Goal: Book appointment/travel/reservation

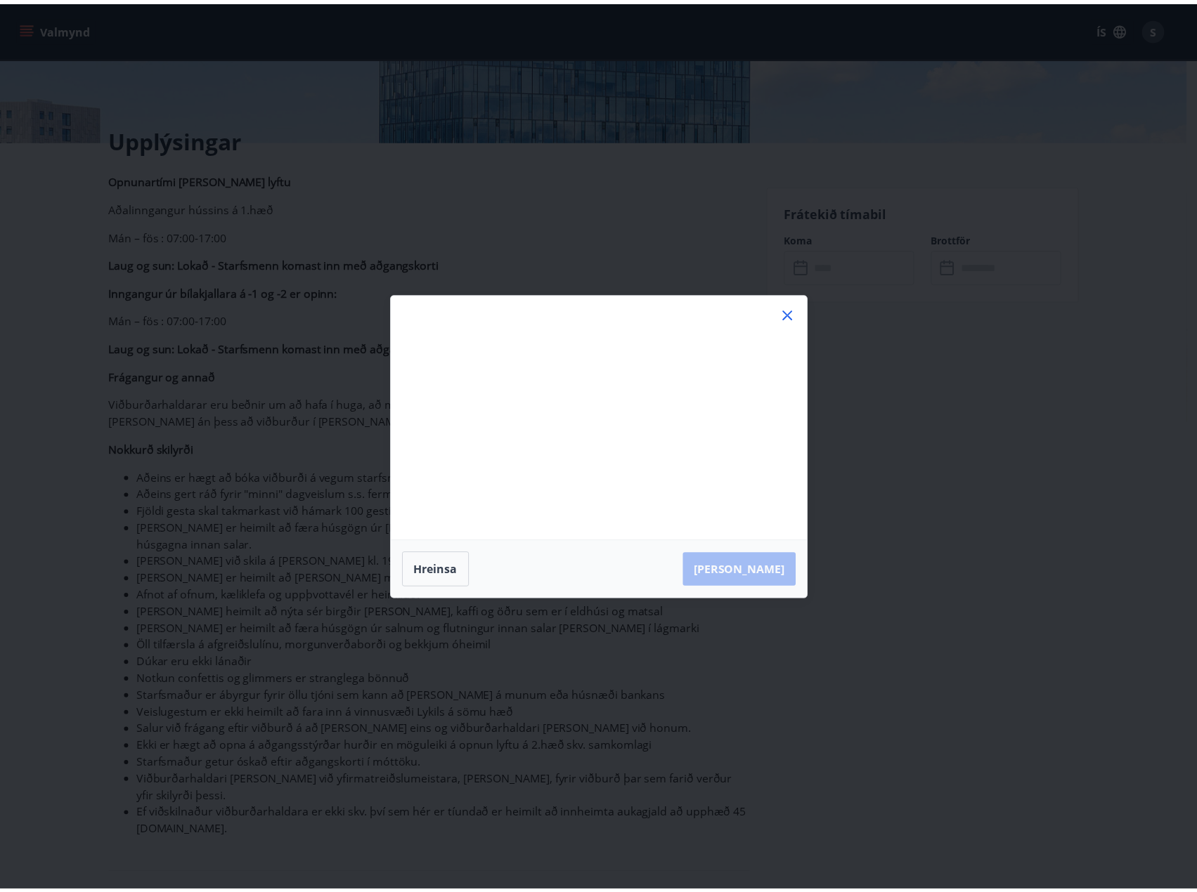
scroll to position [281, 0]
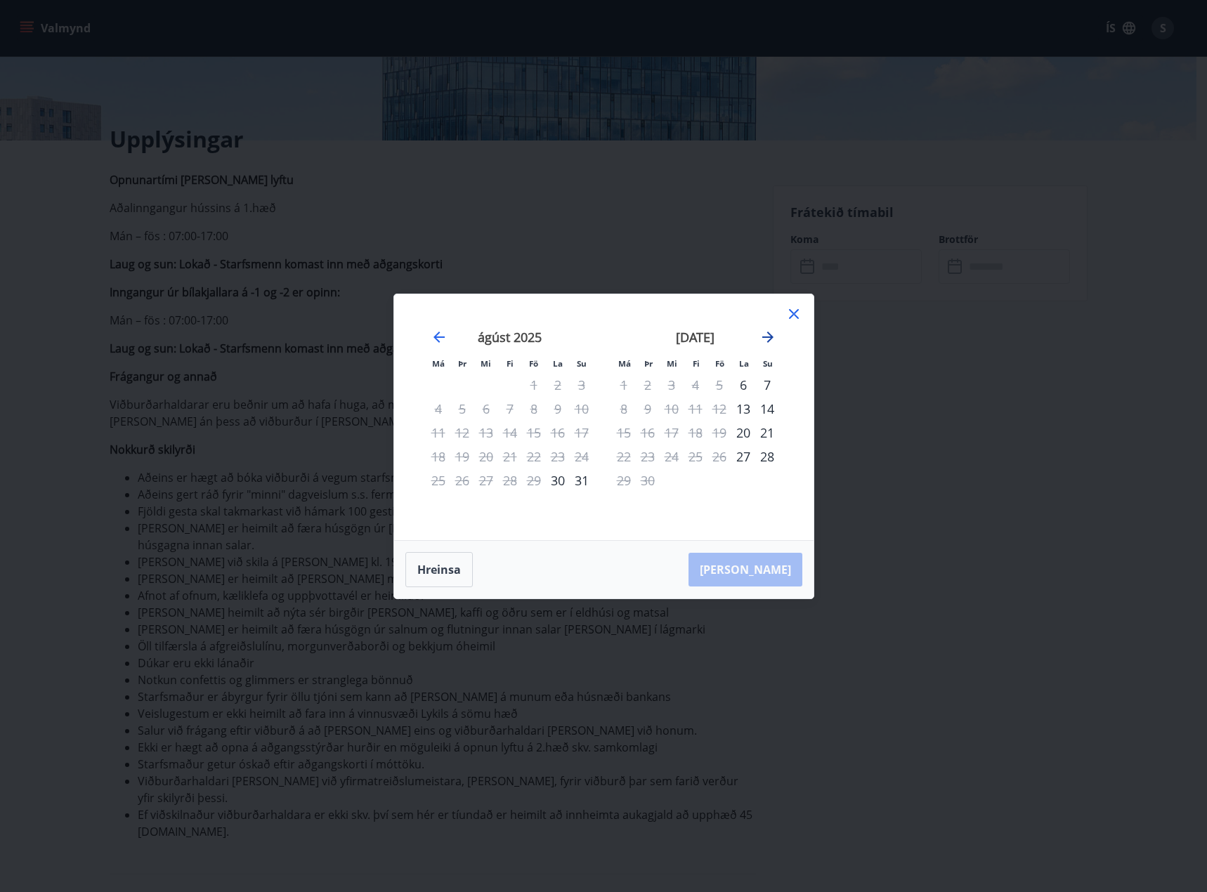
click at [768, 334] on icon "Move forward to switch to the next month." at bounding box center [768, 337] width 17 height 17
click at [556, 437] on div "20" at bounding box center [558, 433] width 24 height 24
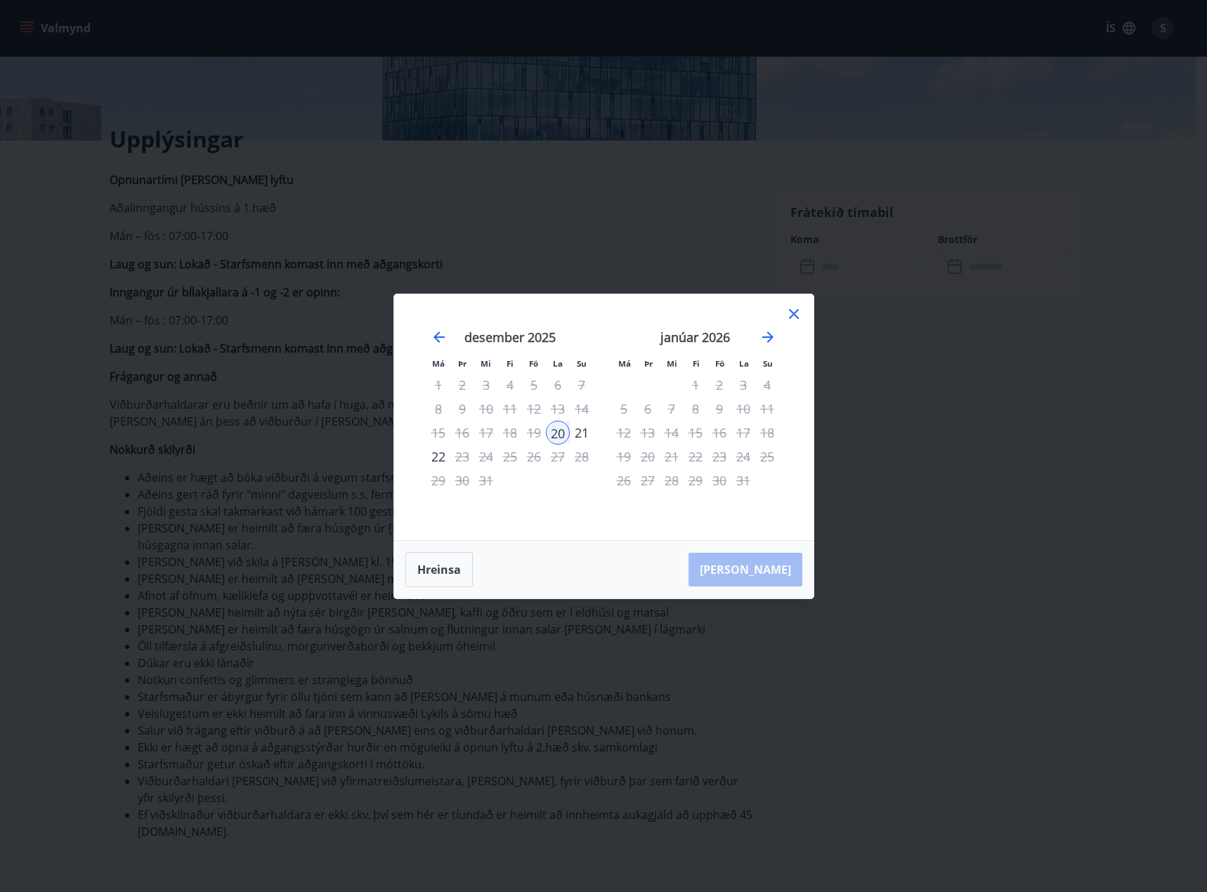
click at [578, 436] on div "21" at bounding box center [582, 433] width 24 height 24
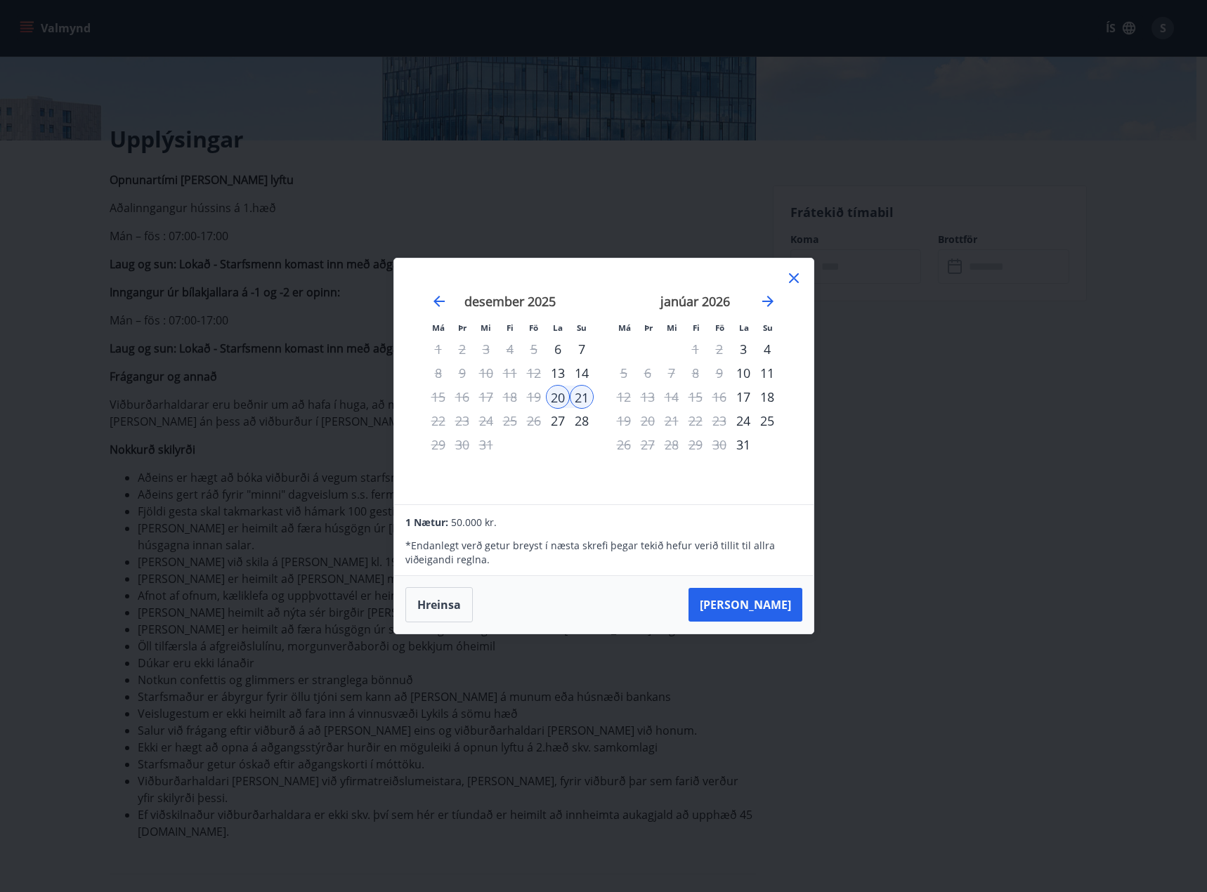
click at [793, 277] on icon at bounding box center [794, 278] width 10 height 10
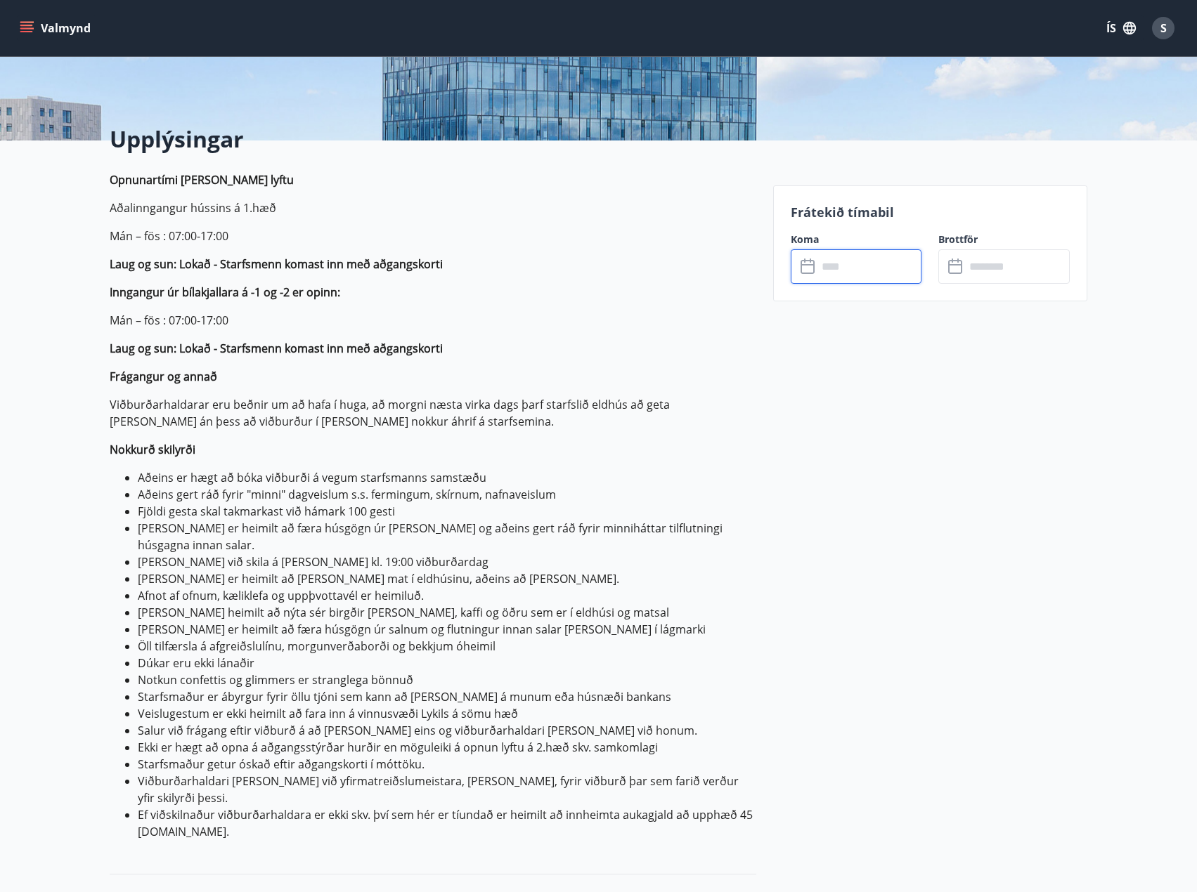
click at [841, 254] on input "text" at bounding box center [869, 266] width 105 height 34
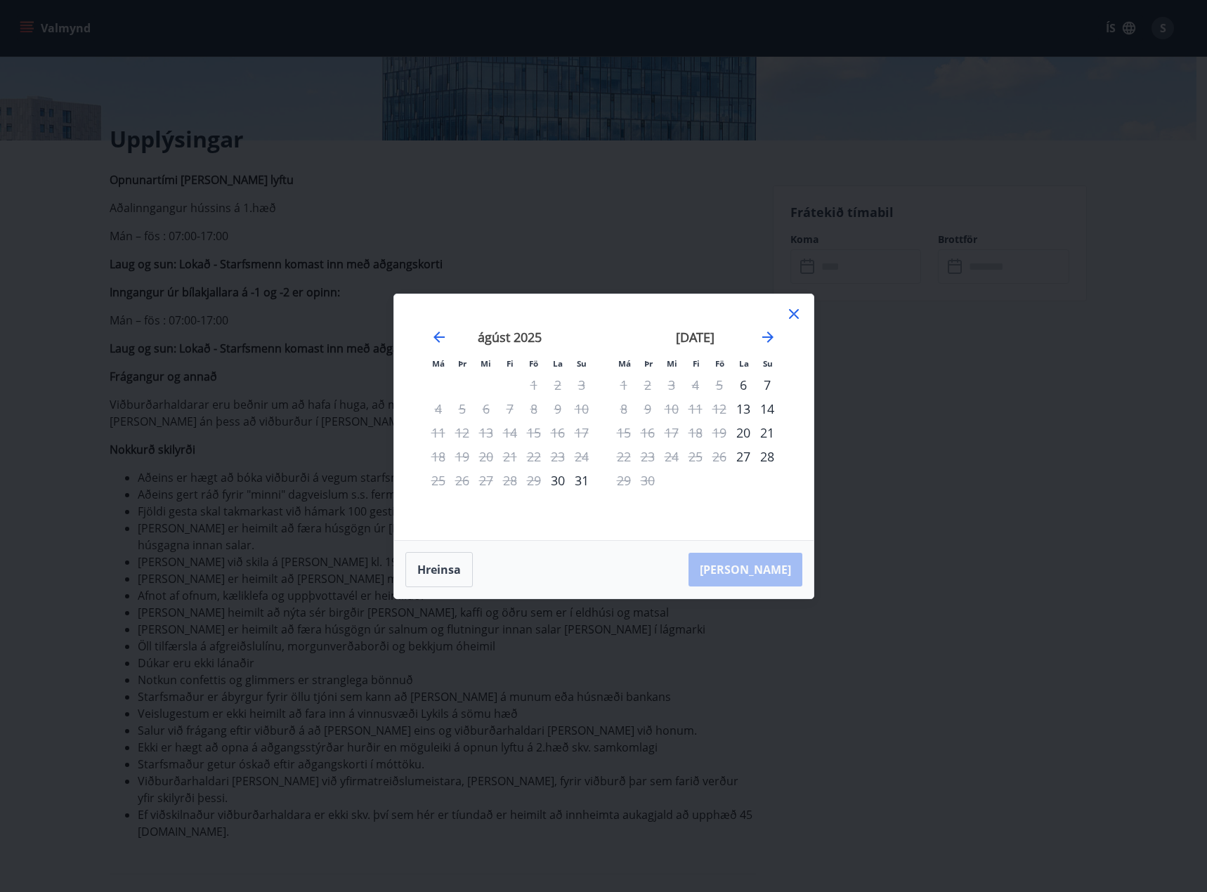
click at [583, 479] on div "31" at bounding box center [582, 481] width 24 height 24
click at [625, 382] on div "1" at bounding box center [624, 385] width 24 height 24
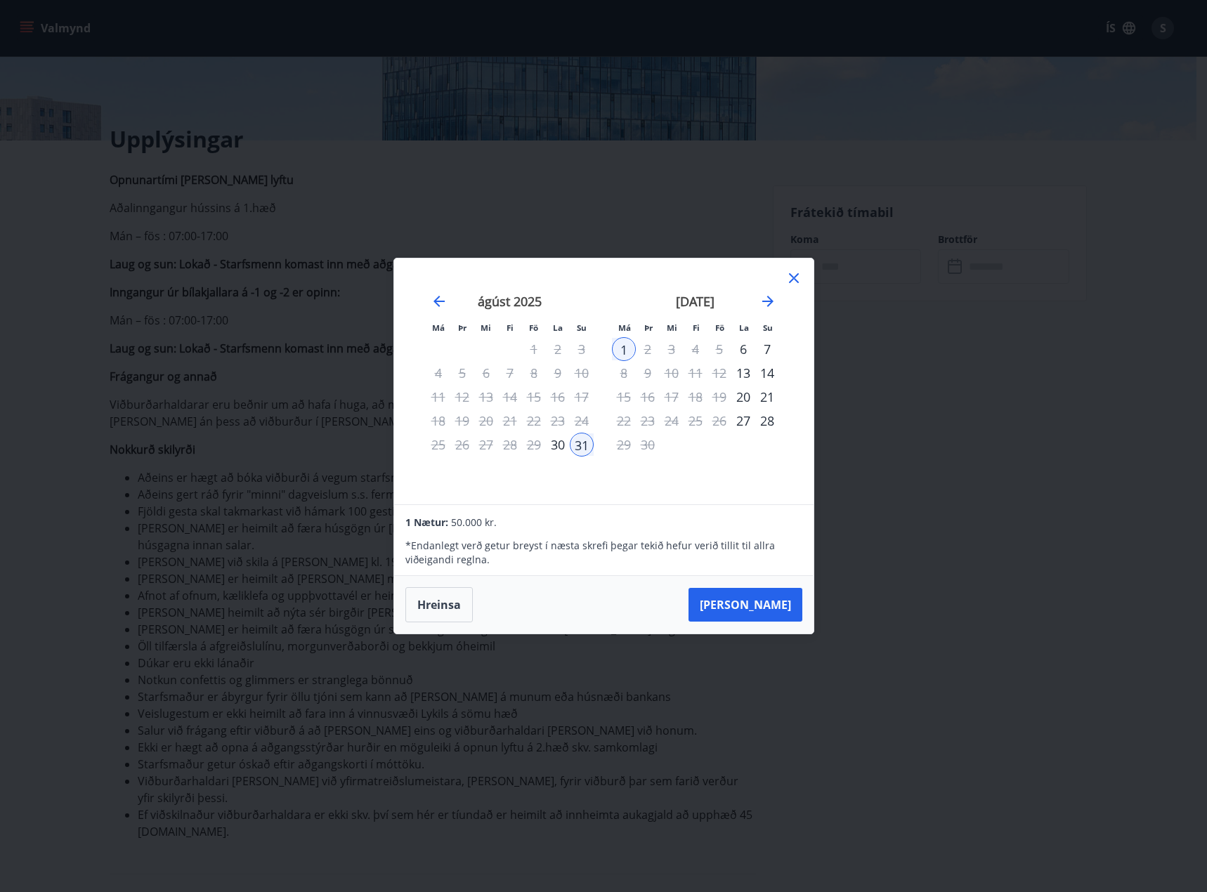
click at [788, 282] on icon at bounding box center [794, 278] width 17 height 17
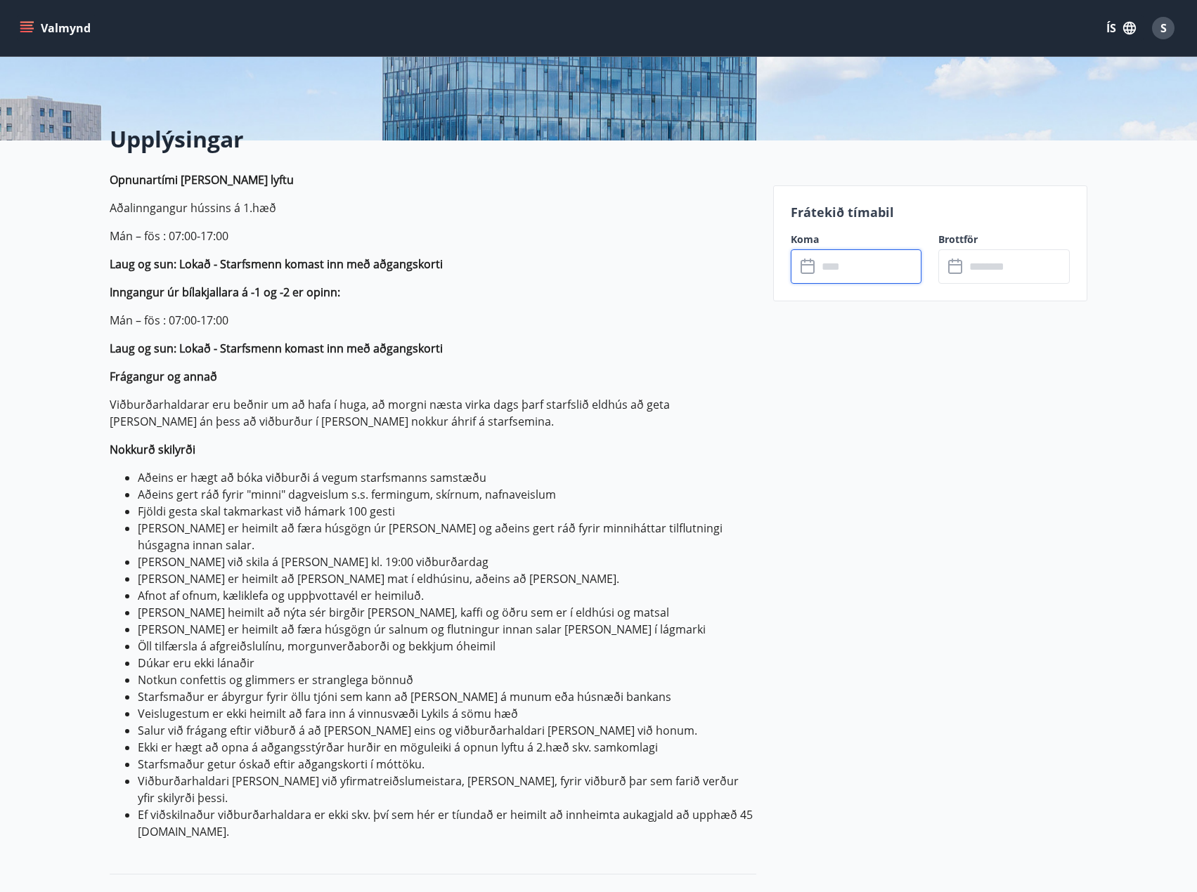
click at [833, 280] on input "text" at bounding box center [869, 266] width 105 height 34
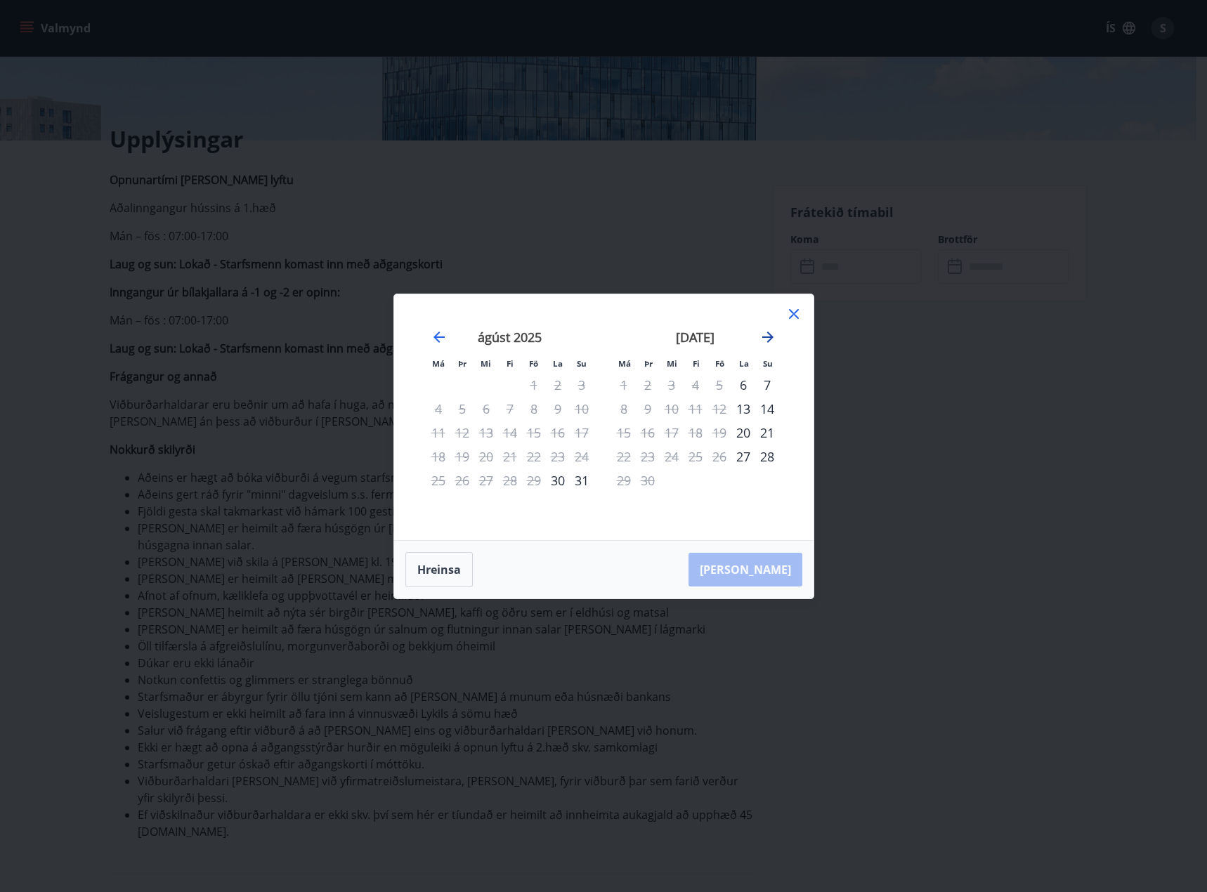
click at [774, 337] on icon "Move forward to switch to the next month." at bounding box center [768, 337] width 17 height 17
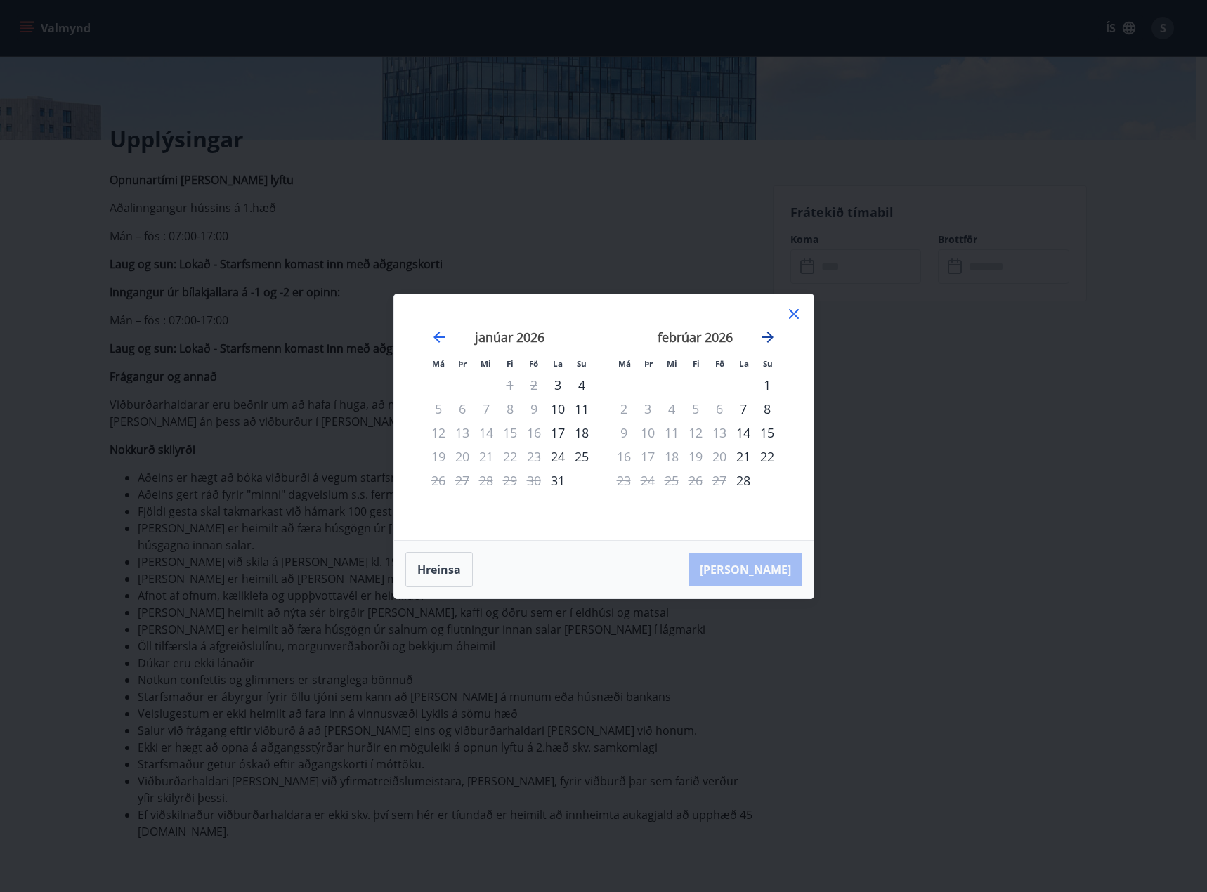
click at [774, 337] on icon "Move forward to switch to the next month." at bounding box center [768, 337] width 17 height 17
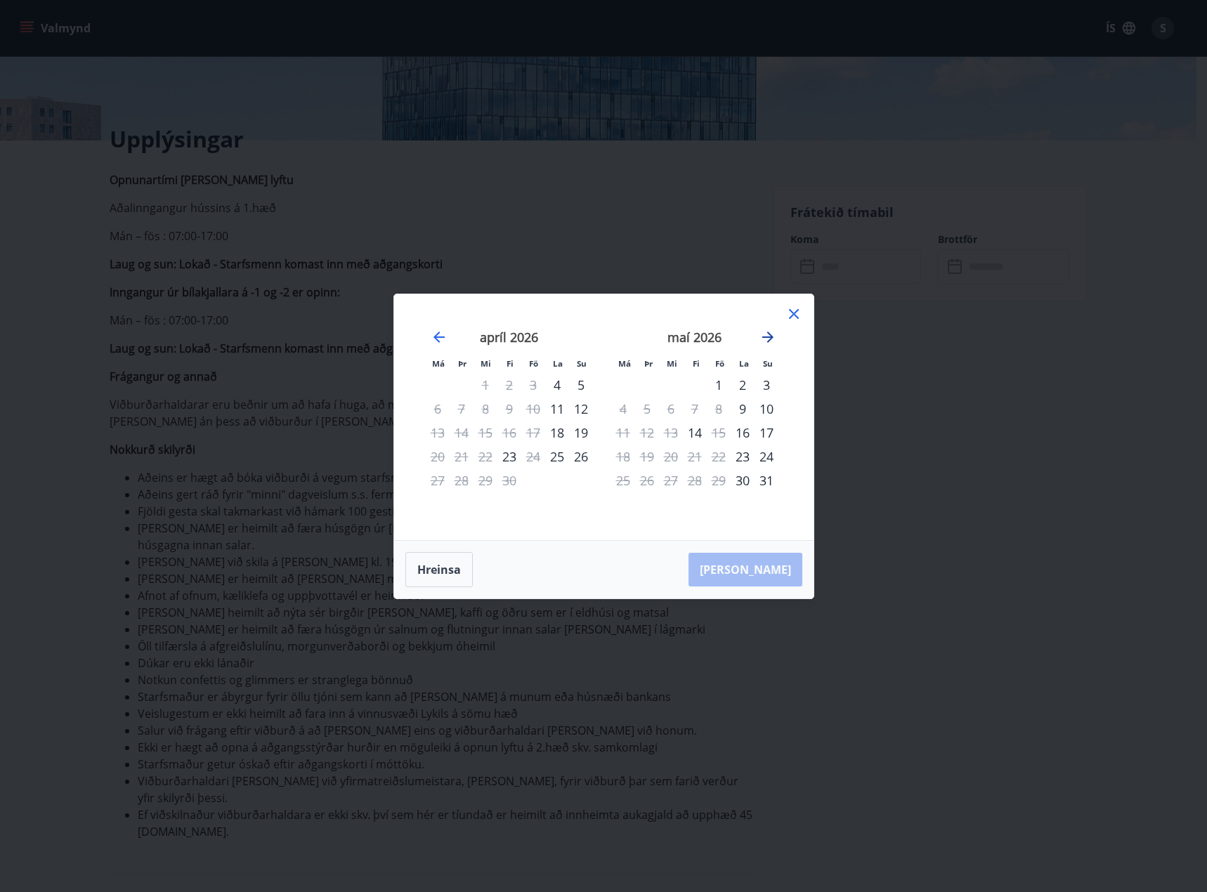
click at [772, 336] on icon "Move forward to switch to the next month." at bounding box center [767, 337] width 11 height 11
click at [769, 334] on icon "Move forward to switch to the next month." at bounding box center [767, 337] width 11 height 11
click at [437, 337] on icon "Move backward to switch to the previous month." at bounding box center [439, 337] width 11 height 11
click at [772, 341] on icon "Move forward to switch to the next month." at bounding box center [768, 337] width 17 height 17
click at [767, 339] on icon "Move forward to switch to the next month." at bounding box center [768, 337] width 17 height 17
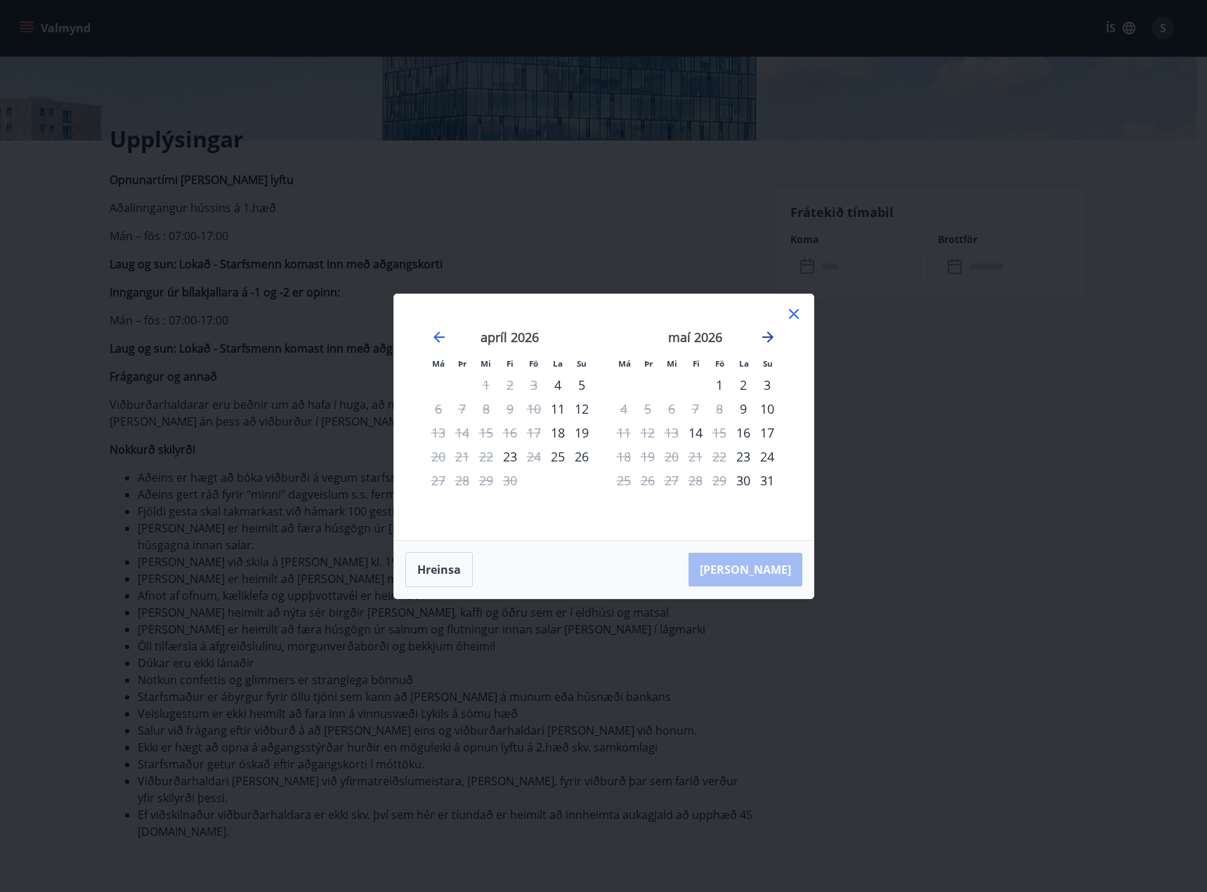
click at [767, 339] on icon "Move forward to switch to the next month." at bounding box center [768, 337] width 17 height 17
click at [745, 388] on div "6" at bounding box center [744, 385] width 24 height 24
click at [763, 386] on div "7" at bounding box center [767, 385] width 24 height 24
click at [628, 408] on div "8" at bounding box center [624, 409] width 24 height 24
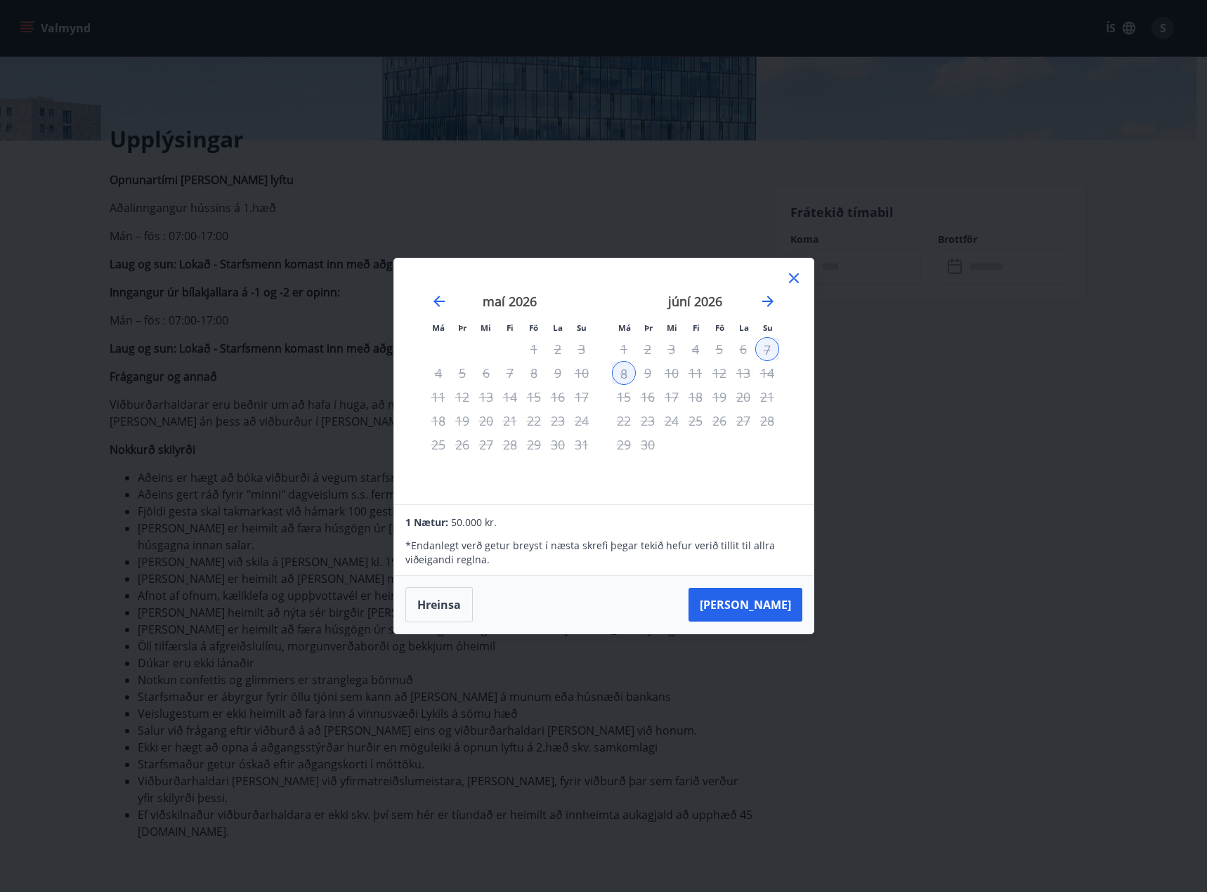
click at [793, 279] on icon at bounding box center [794, 278] width 10 height 10
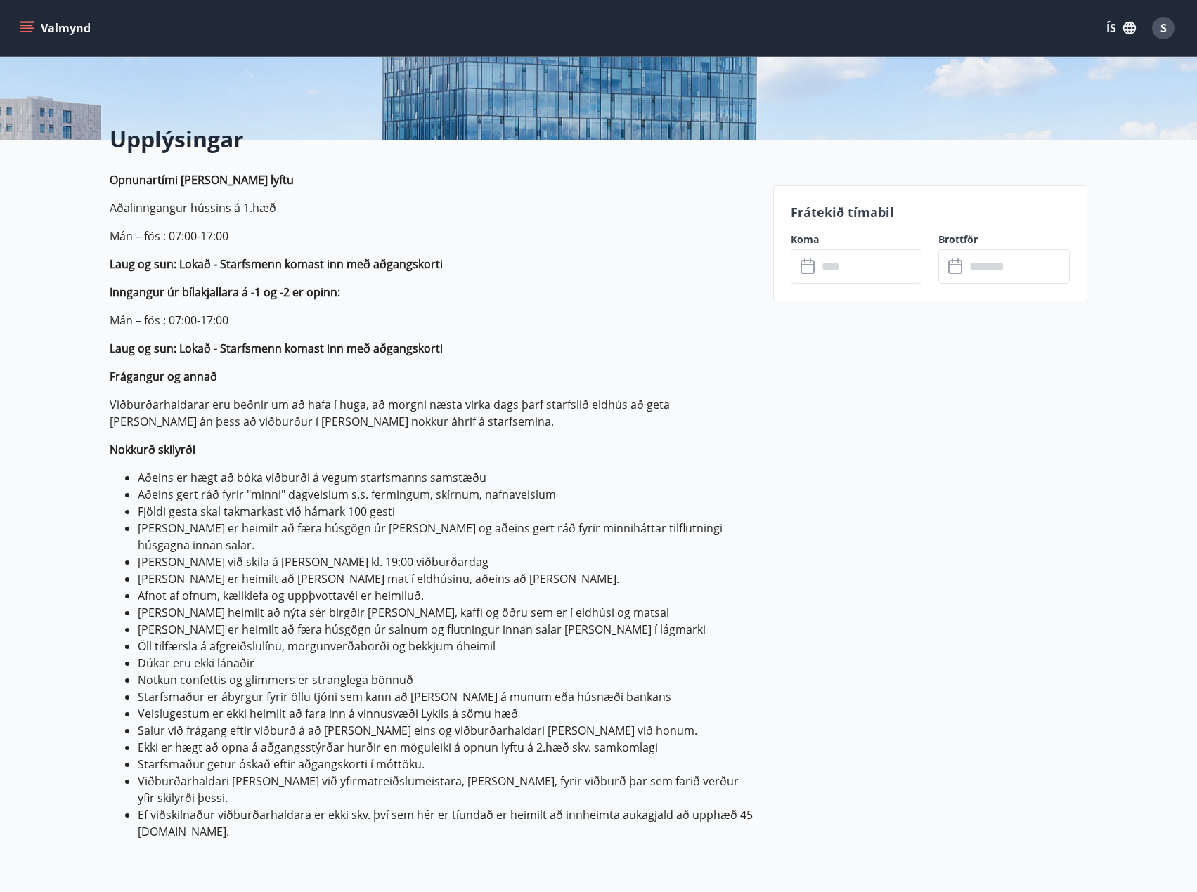
click at [237, 604] on li "[PERSON_NAME] heimilt að nýta sér birgðir [PERSON_NAME], kaffi og öðru sem er í…" at bounding box center [447, 612] width 618 height 17
click at [824, 263] on input "text" at bounding box center [869, 266] width 105 height 34
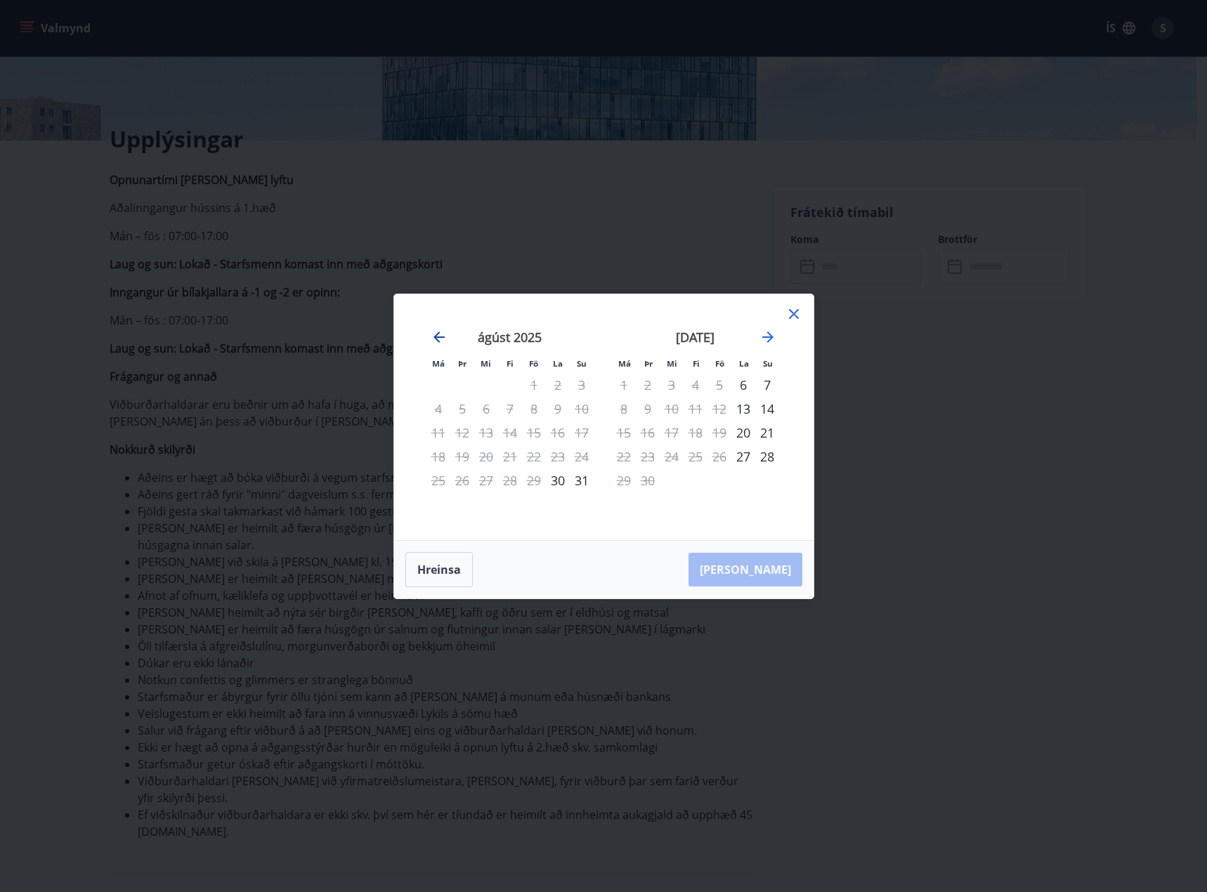
click at [436, 332] on icon "Move backward to switch to the previous month." at bounding box center [439, 337] width 17 height 17
click at [772, 334] on icon "Move forward to switch to the next month." at bounding box center [768, 337] width 17 height 17
click at [769, 338] on icon "Move forward to switch to the next month." at bounding box center [768, 337] width 17 height 17
click at [769, 337] on icon "Move forward to switch to the next month." at bounding box center [767, 337] width 11 height 11
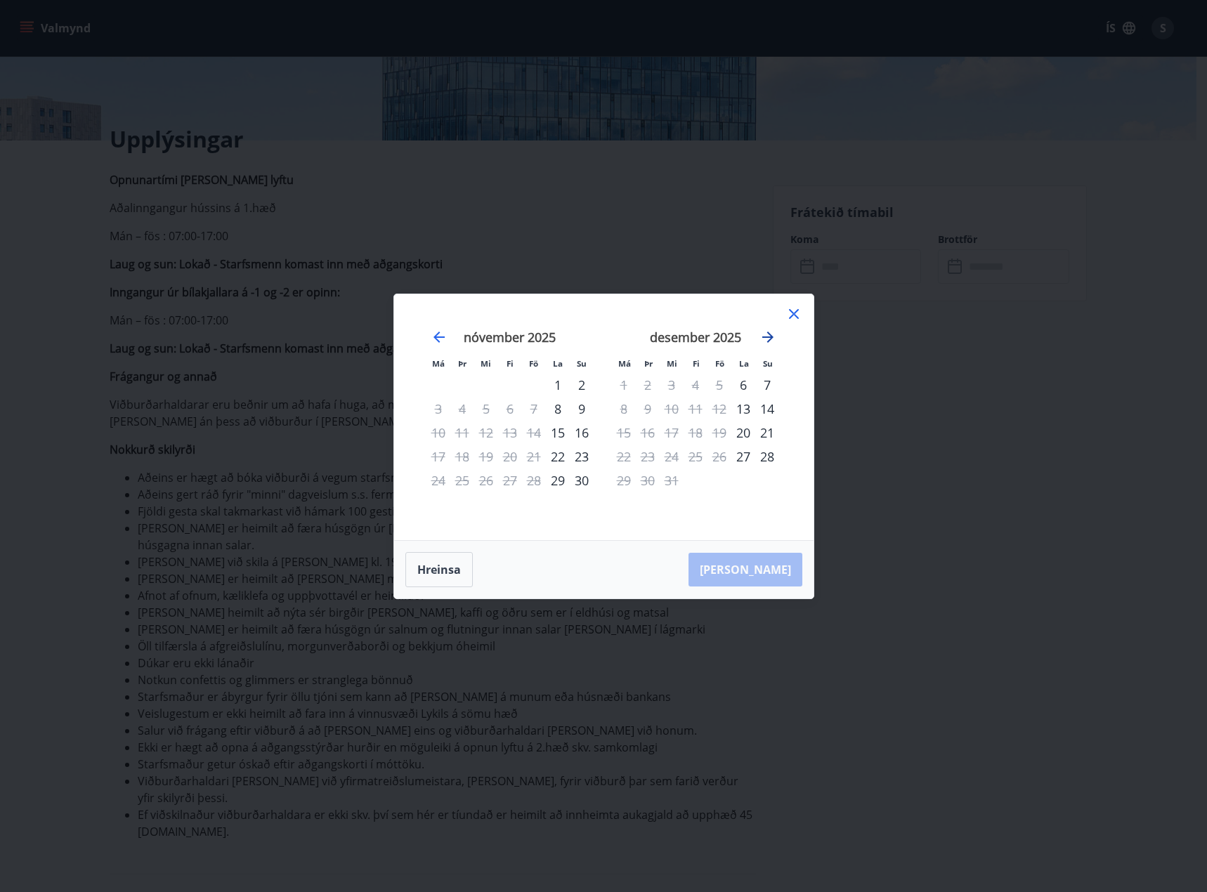
click at [769, 337] on icon "Move forward to switch to the next month." at bounding box center [767, 337] width 11 height 11
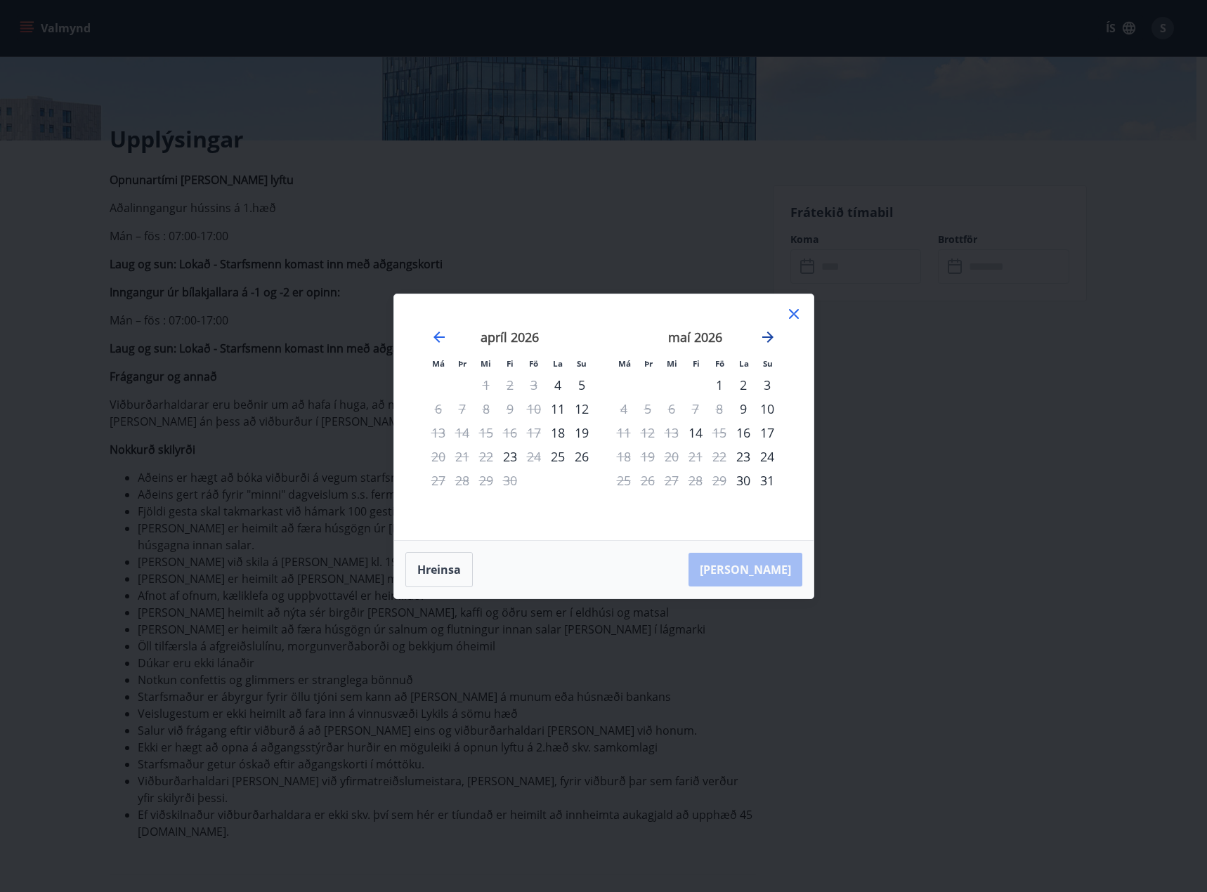
click at [769, 337] on icon "Move forward to switch to the next month." at bounding box center [767, 337] width 11 height 11
click at [795, 311] on icon at bounding box center [794, 314] width 10 height 10
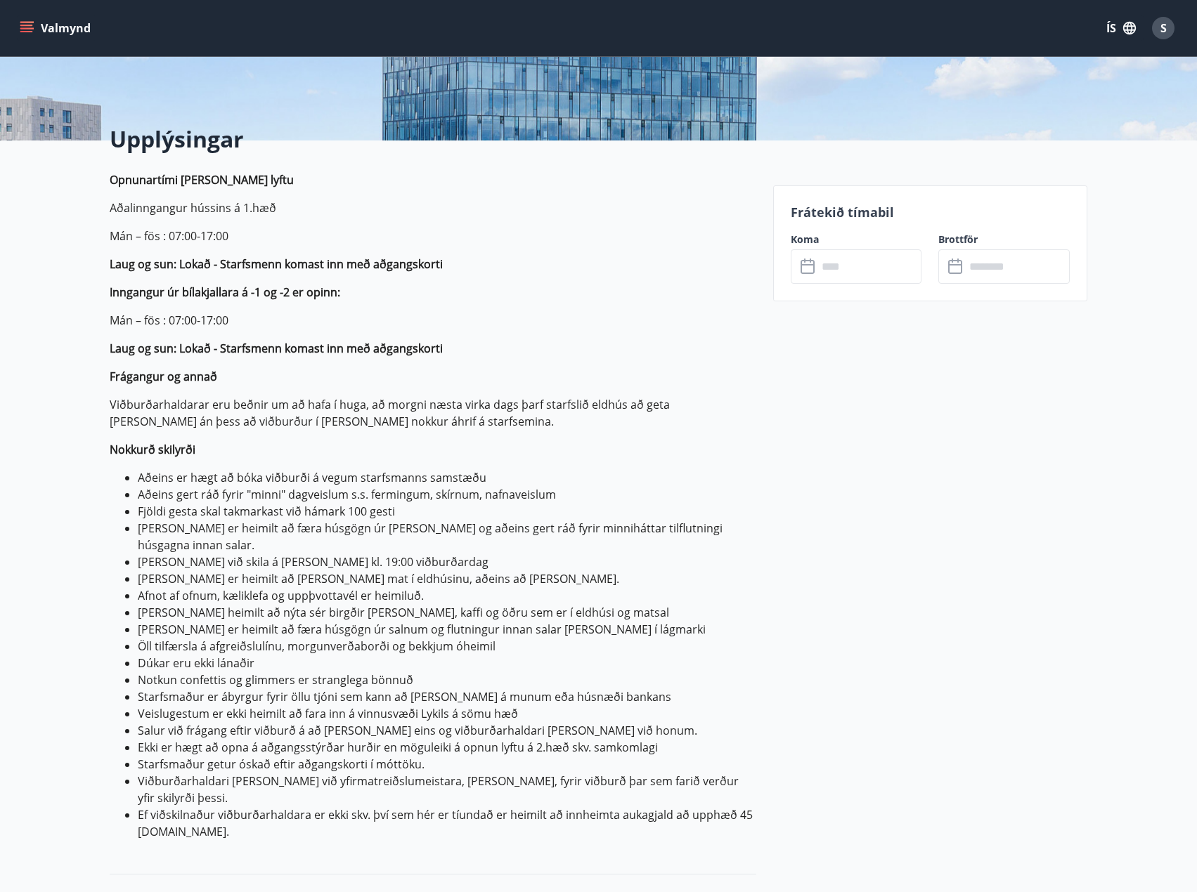
click at [86, 346] on div "Upplýsingar Opnunartími [PERSON_NAME] lyftu Aðalinngangur hússins á 1.hæð Mán –…" at bounding box center [598, 880] width 1197 height 1479
